Goal: Navigation & Orientation: Find specific page/section

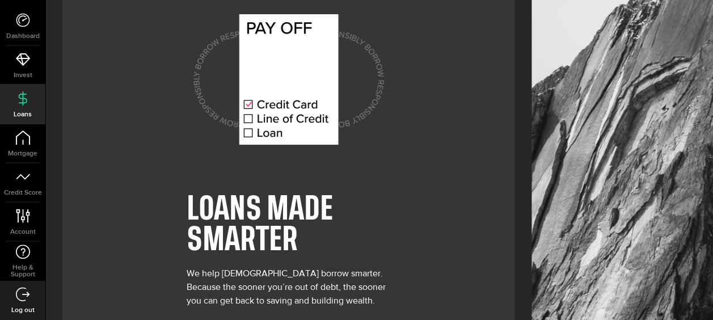
scroll to position [90, 0]
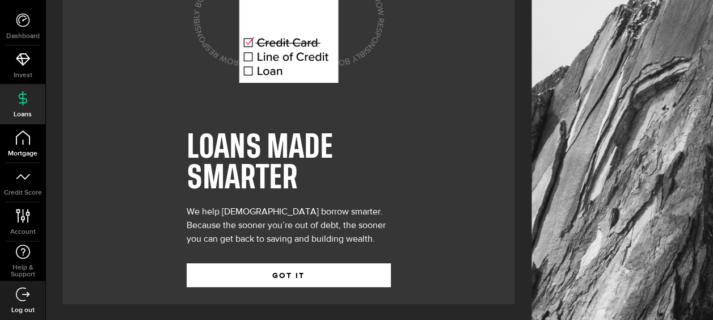
click at [22, 150] on span "Mortgage" at bounding box center [22, 153] width 45 height 7
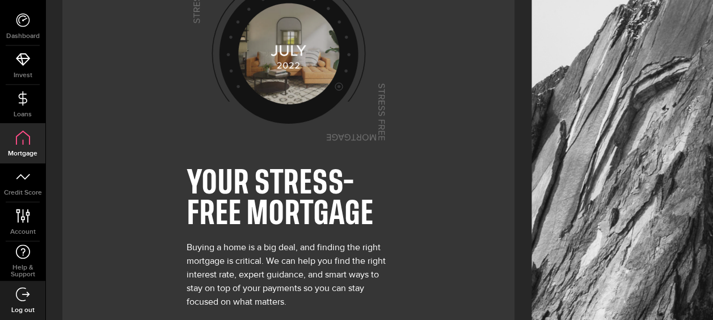
scroll to position [117, 0]
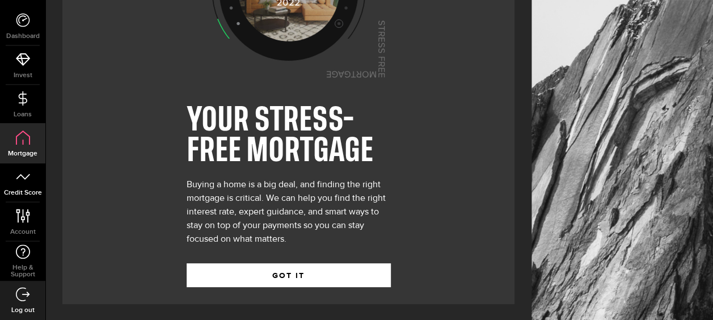
click at [23, 187] on link "Credit Score" at bounding box center [22, 182] width 45 height 39
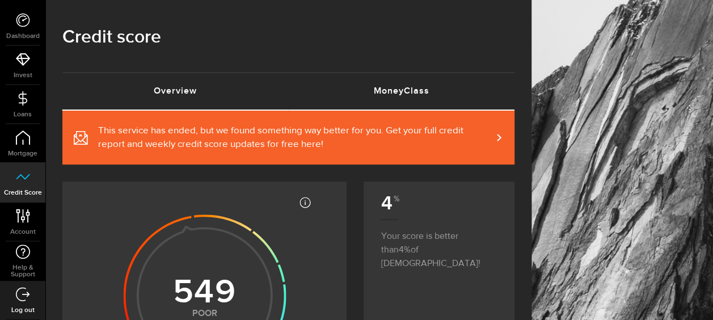
click at [408, 95] on link "MoneyClass (requires attention)" at bounding box center [402, 91] width 226 height 36
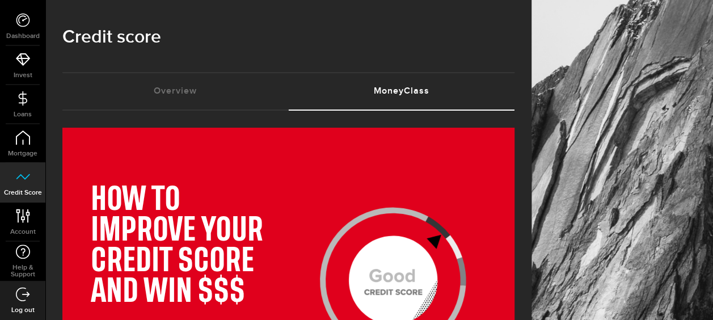
scroll to position [170, 0]
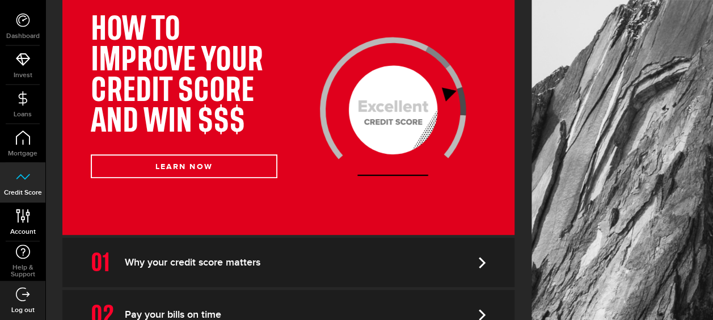
click at [19, 224] on link "Account Compte" at bounding box center [22, 222] width 45 height 39
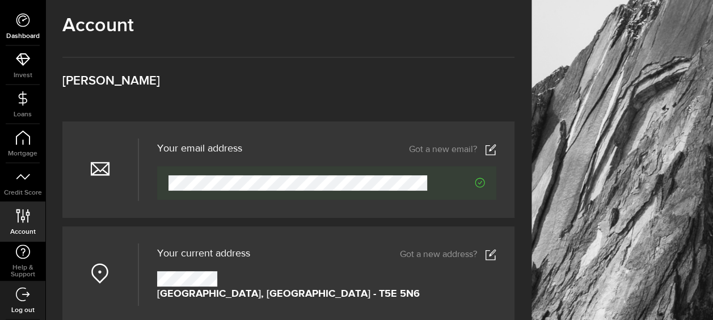
click at [24, 23] on icon at bounding box center [23, 20] width 14 height 14
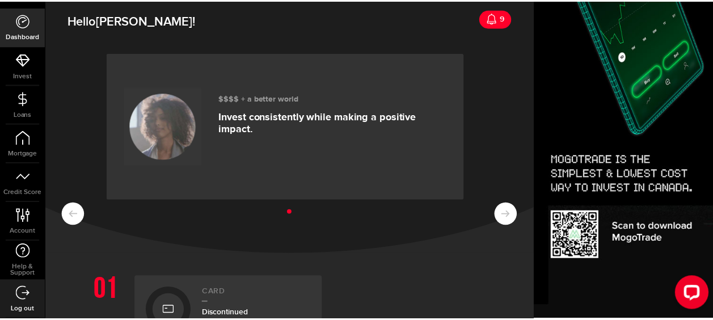
scroll to position [397, 0]
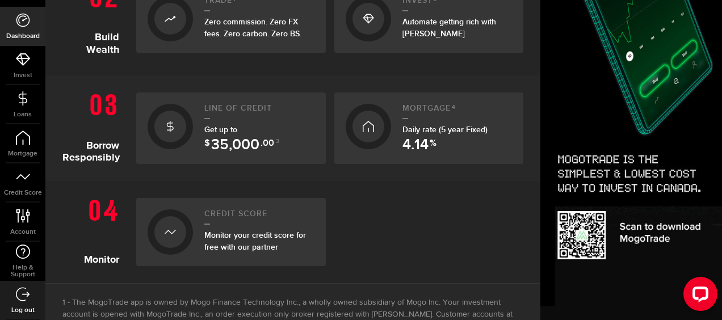
click at [232, 136] on div "Get up to $ 35,000 .00 3" at bounding box center [259, 136] width 110 height 24
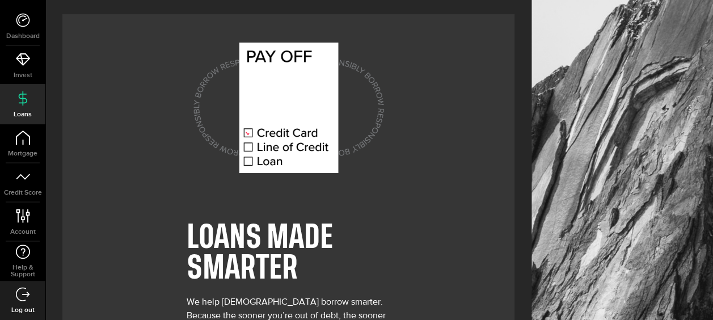
scroll to position [90, 0]
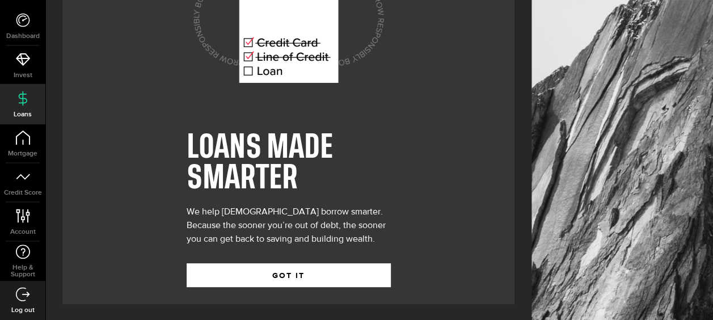
click at [30, 300] on icon at bounding box center [23, 294] width 14 height 14
